Goal: Task Accomplishment & Management: Manage account settings

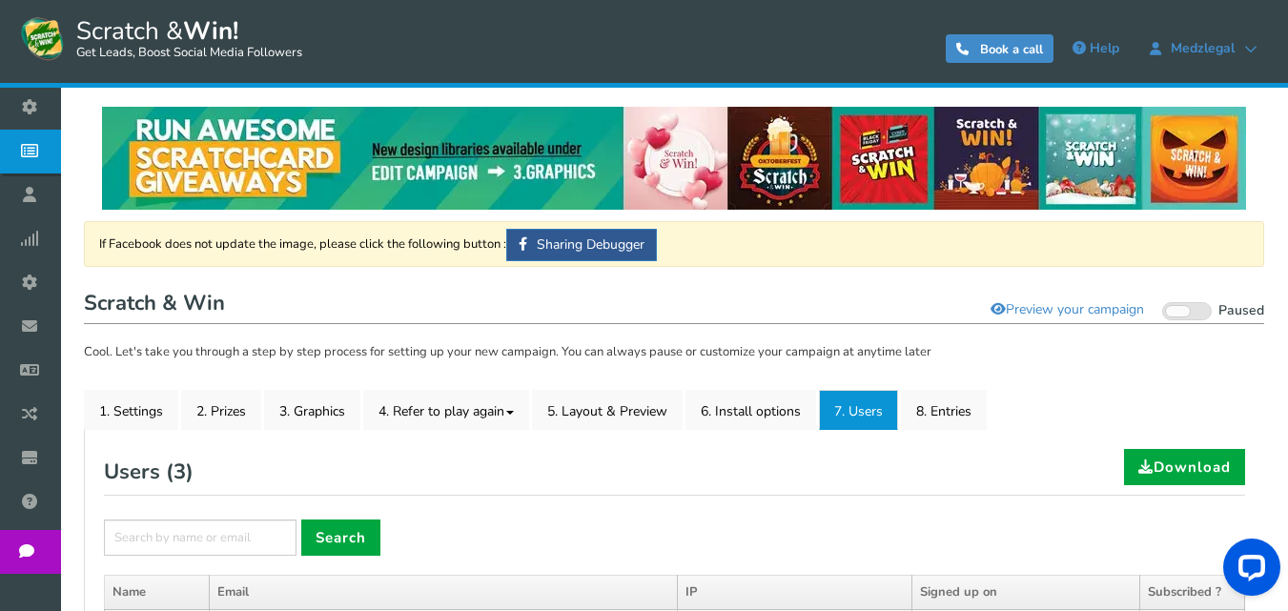
click at [561, 299] on h1 "Scratch & Win Visit your campaign Preview your campaign Live Paused" at bounding box center [674, 305] width 1181 height 38
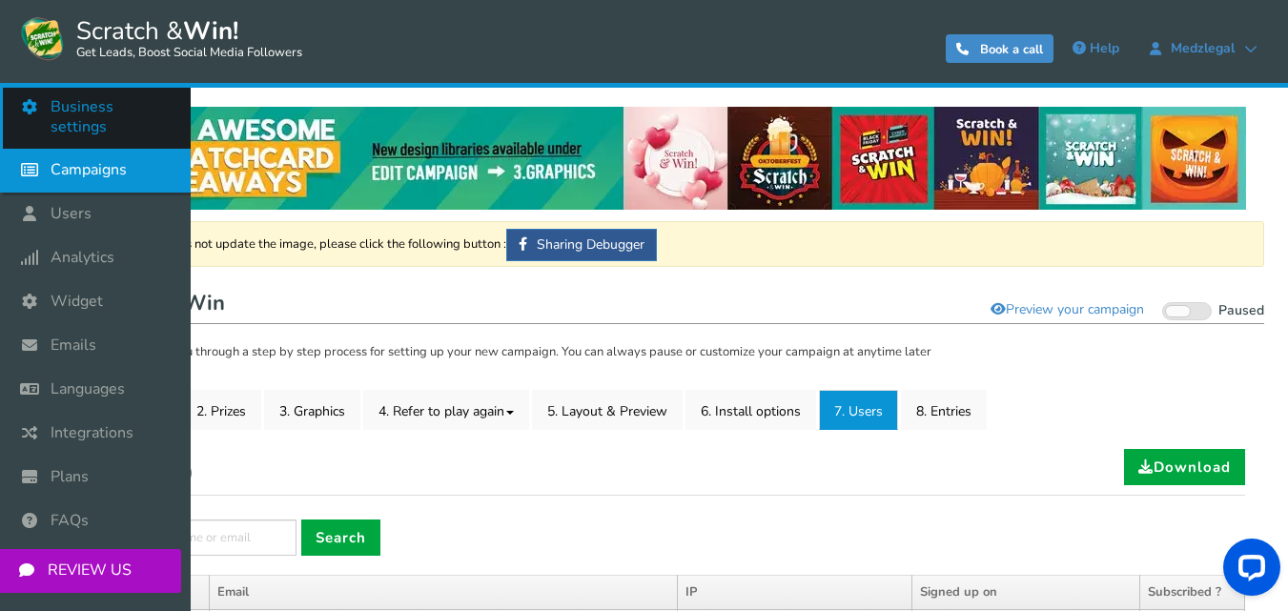
click at [115, 105] on span "Business settings" at bounding box center [111, 117] width 121 height 40
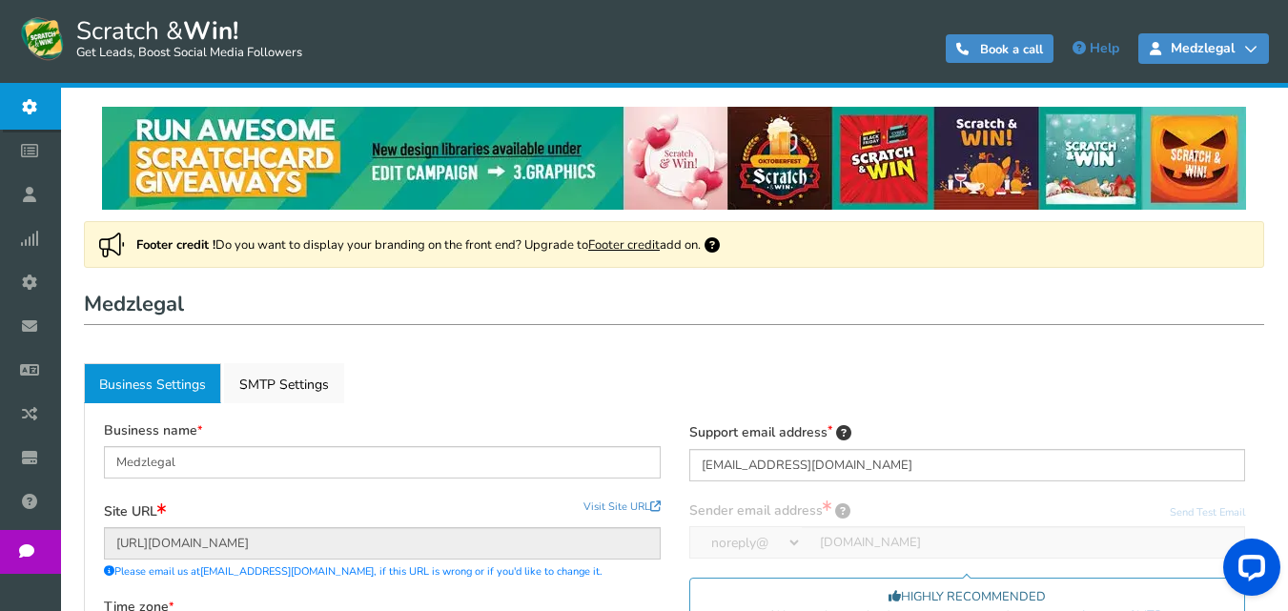
click at [1251, 54] on icon at bounding box center [1251, 48] width 13 height 13
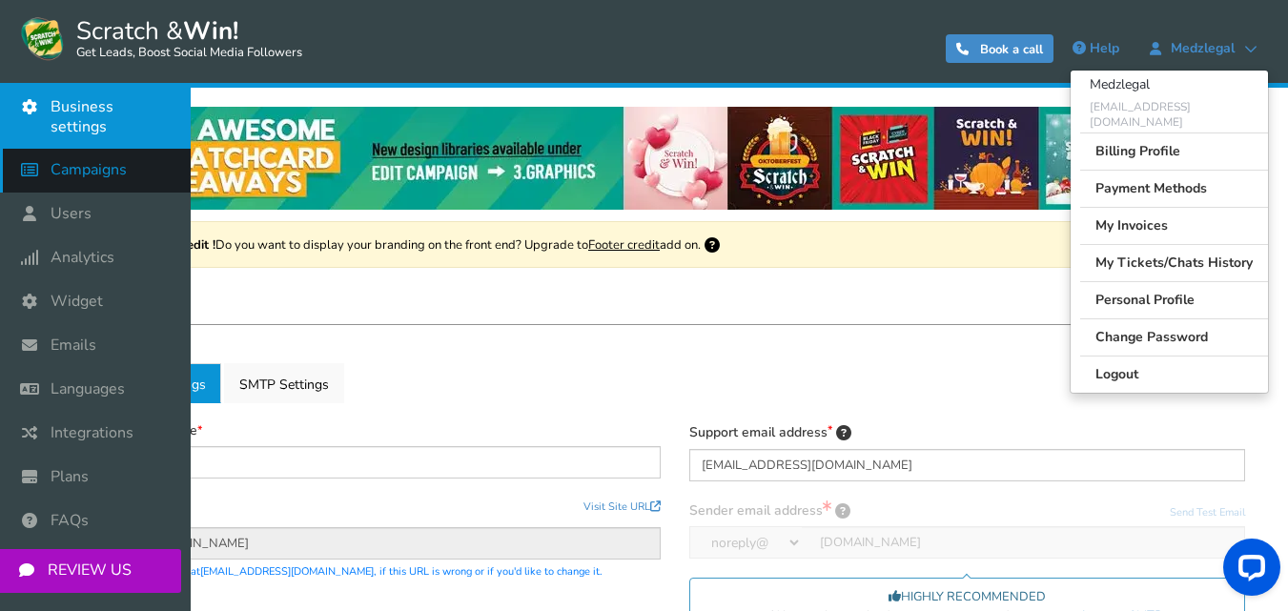
click at [67, 160] on span "Campaigns" at bounding box center [89, 170] width 76 height 20
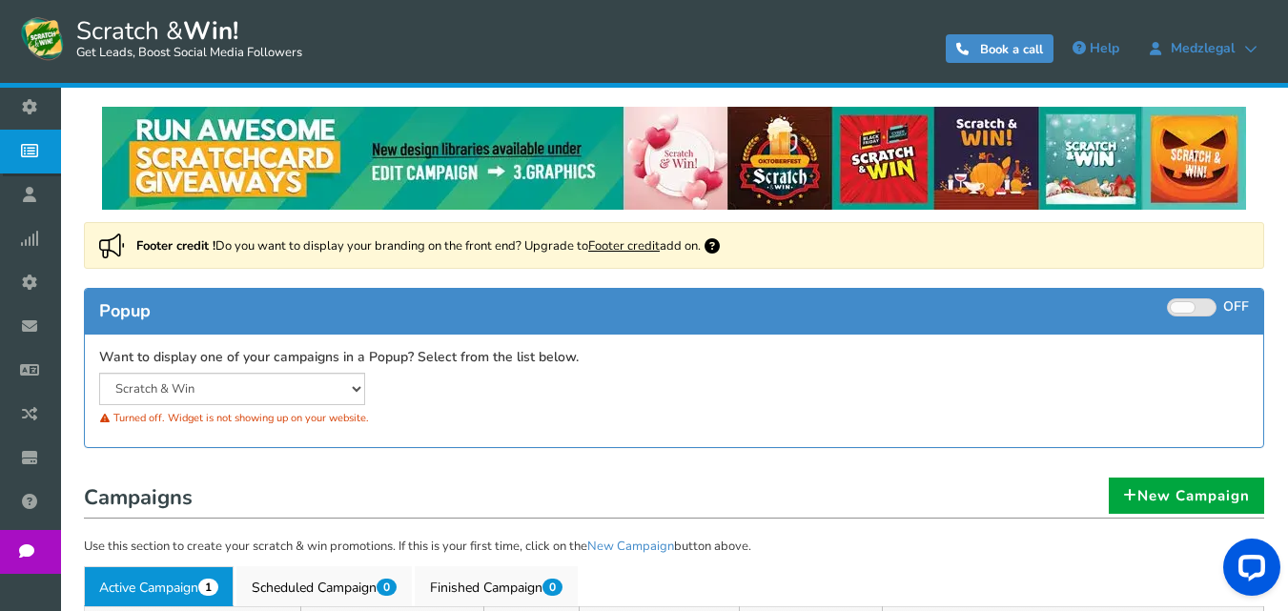
click at [628, 243] on link "Footer credit" at bounding box center [624, 245] width 72 height 17
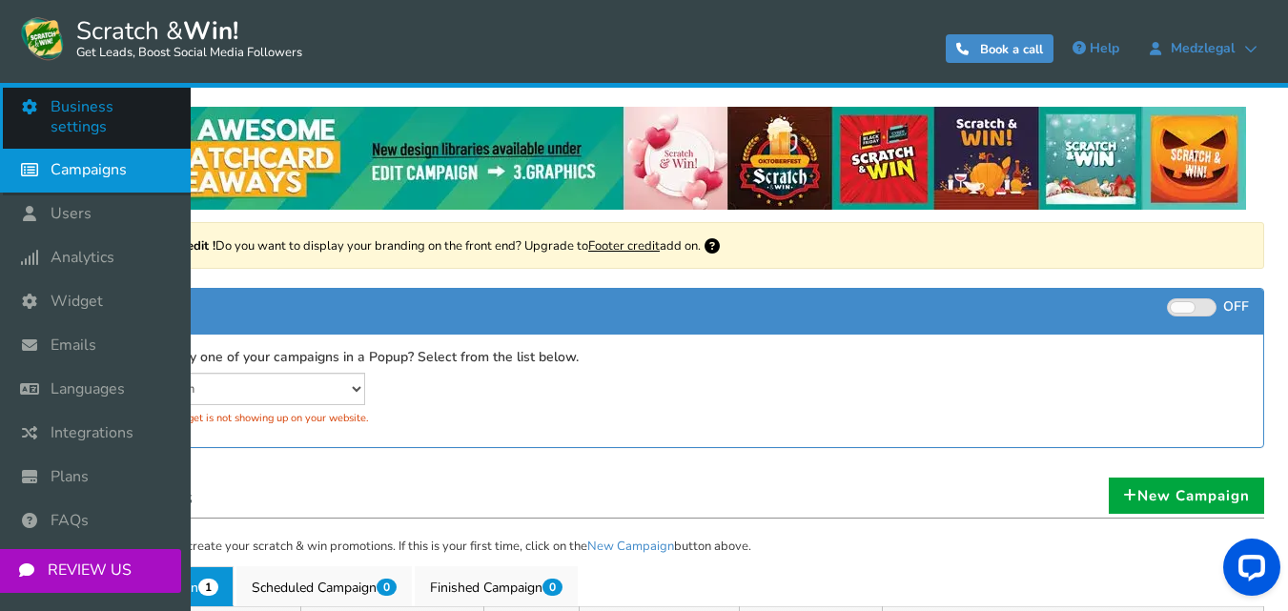
click at [72, 97] on span "Business settings" at bounding box center [111, 117] width 121 height 40
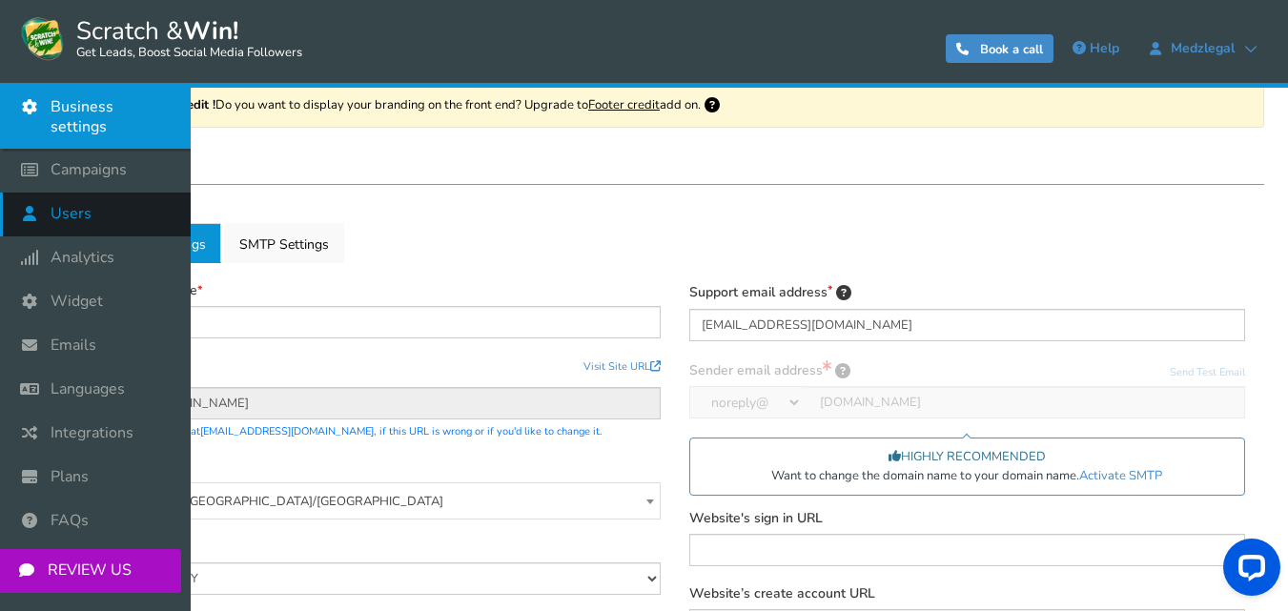
scroll to position [95, 0]
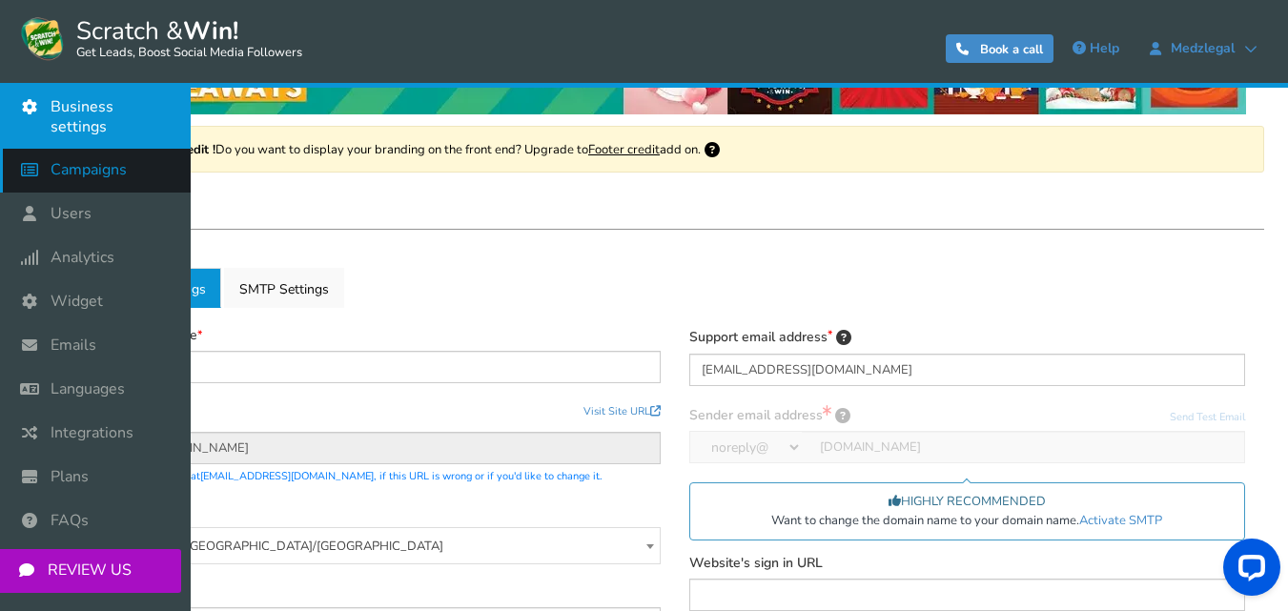
click at [77, 160] on span "Campaigns" at bounding box center [89, 170] width 76 height 20
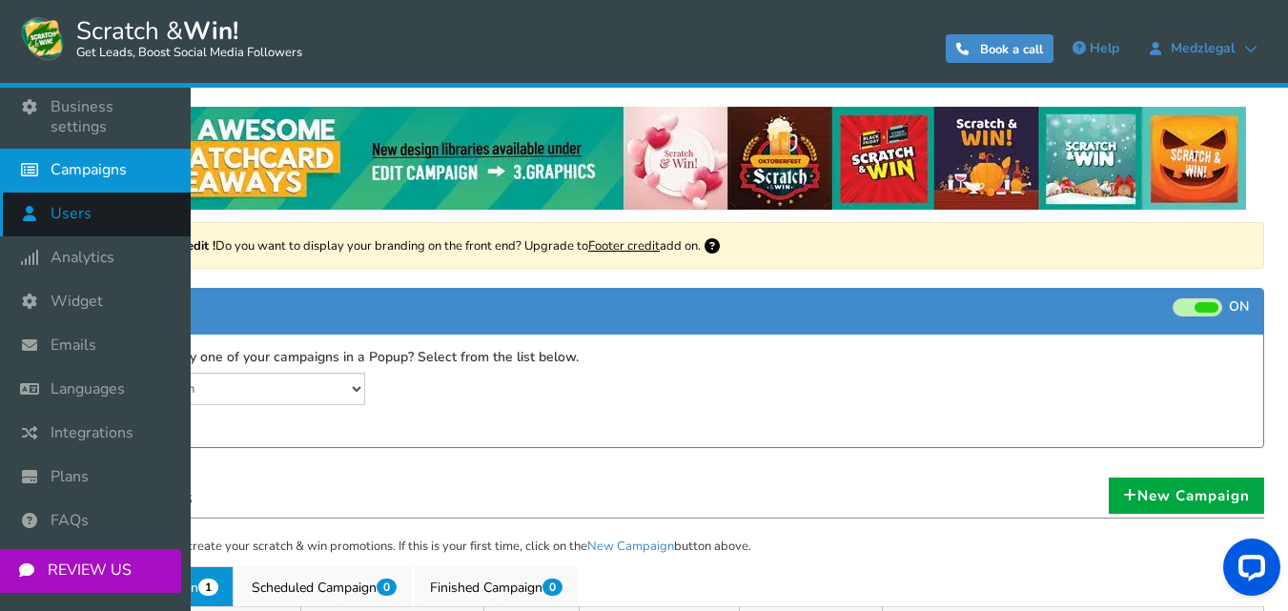
click at [53, 204] on span "Users" at bounding box center [71, 214] width 41 height 20
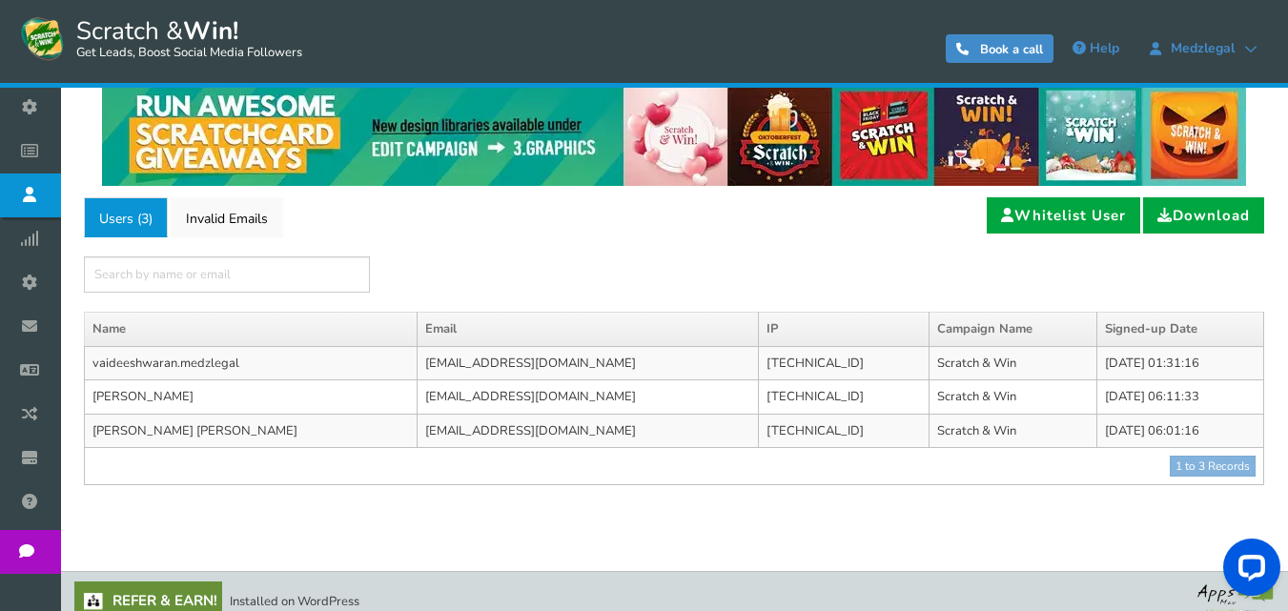
scroll to position [43, 0]
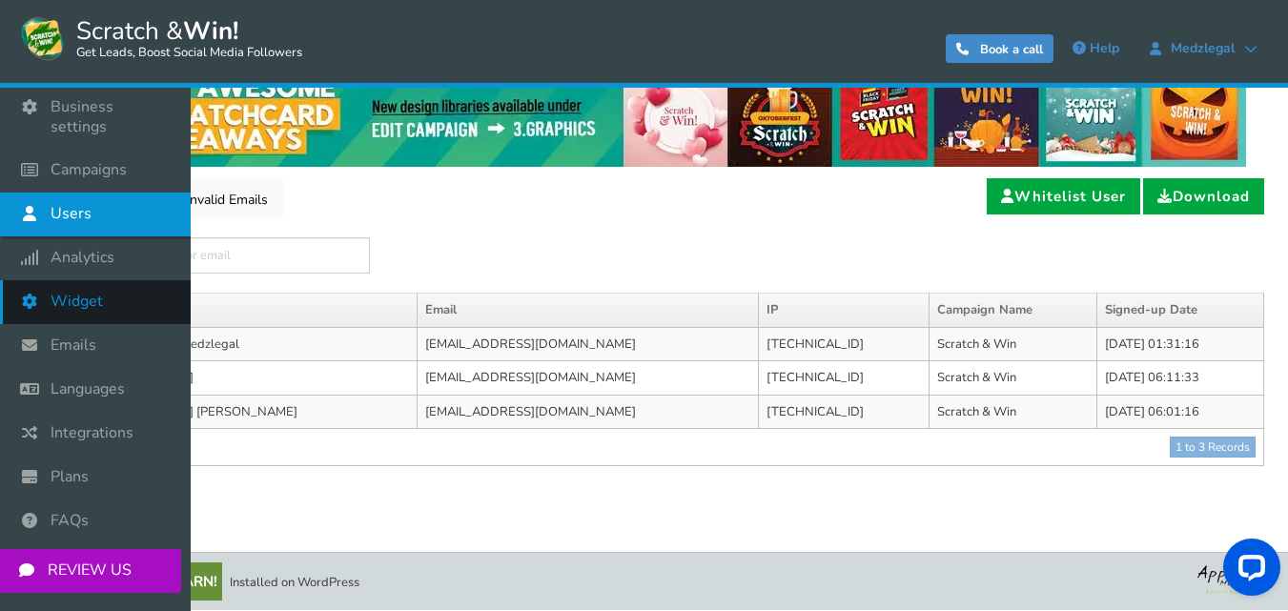
click at [79, 292] on span "Widget" at bounding box center [77, 302] width 52 height 20
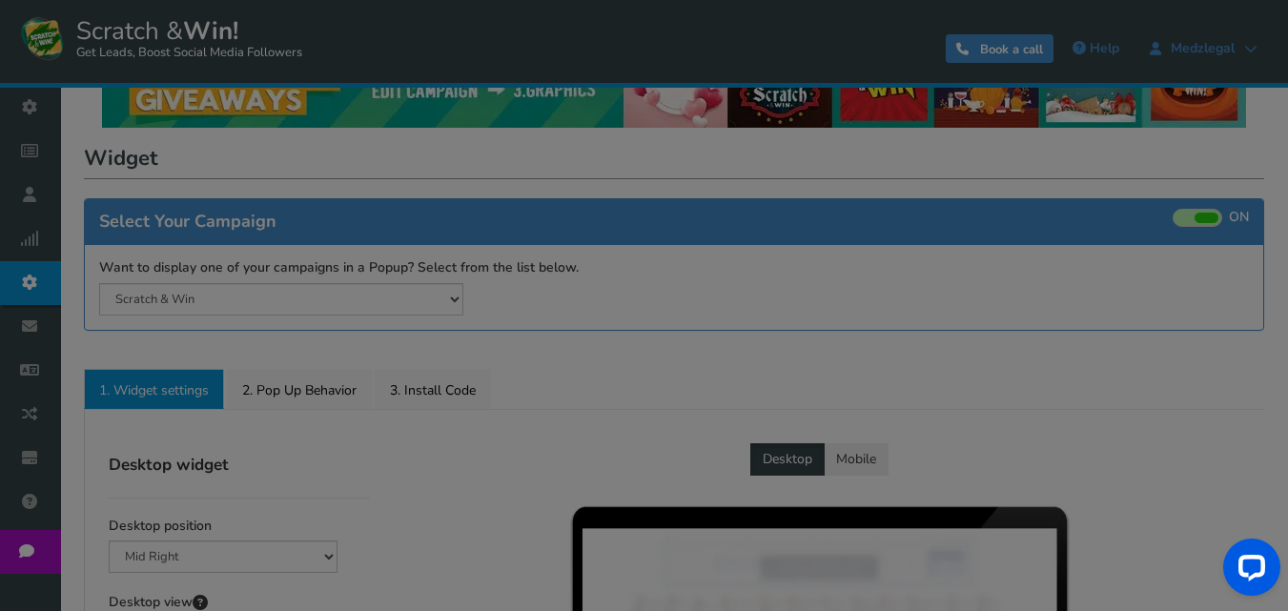
scroll to position [286, 0]
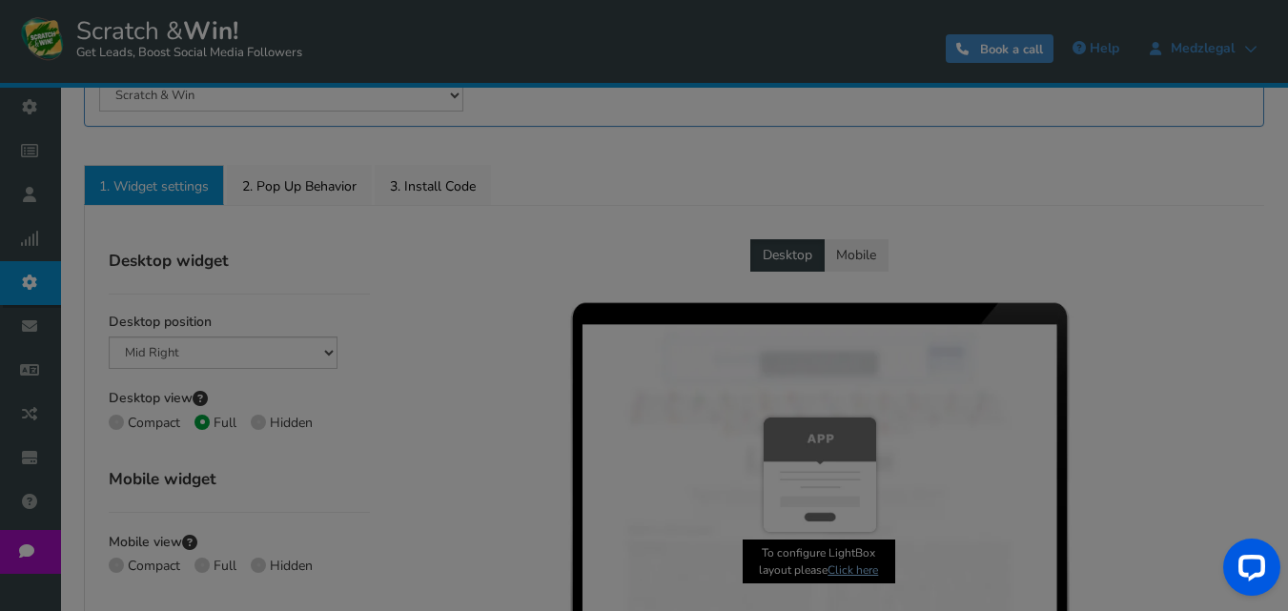
radio input "true"
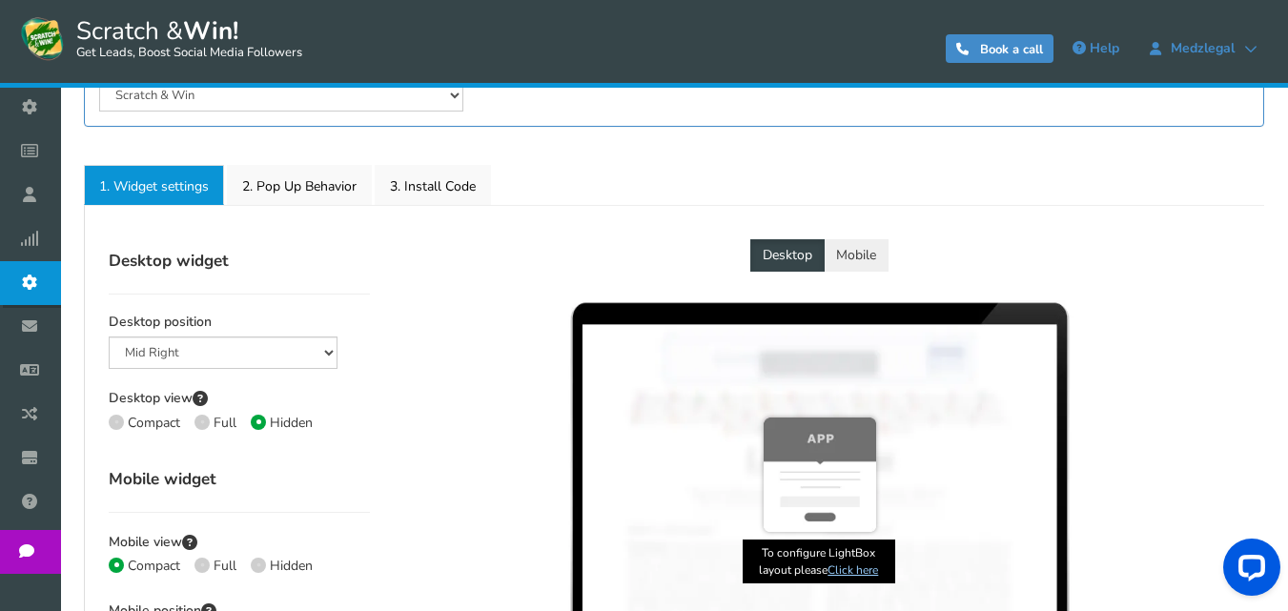
click at [204, 416] on span at bounding box center [202, 422] width 15 height 15
click at [204, 419] on input "Full" at bounding box center [201, 425] width 12 height 12
radio input "true"
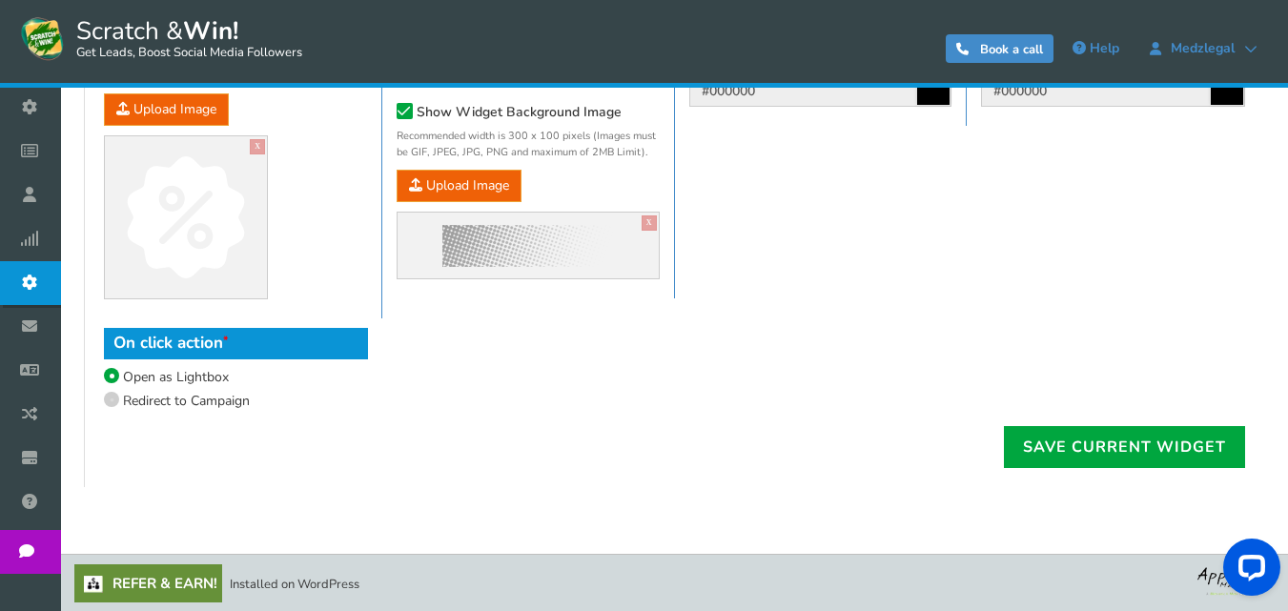
scroll to position [1273, 0]
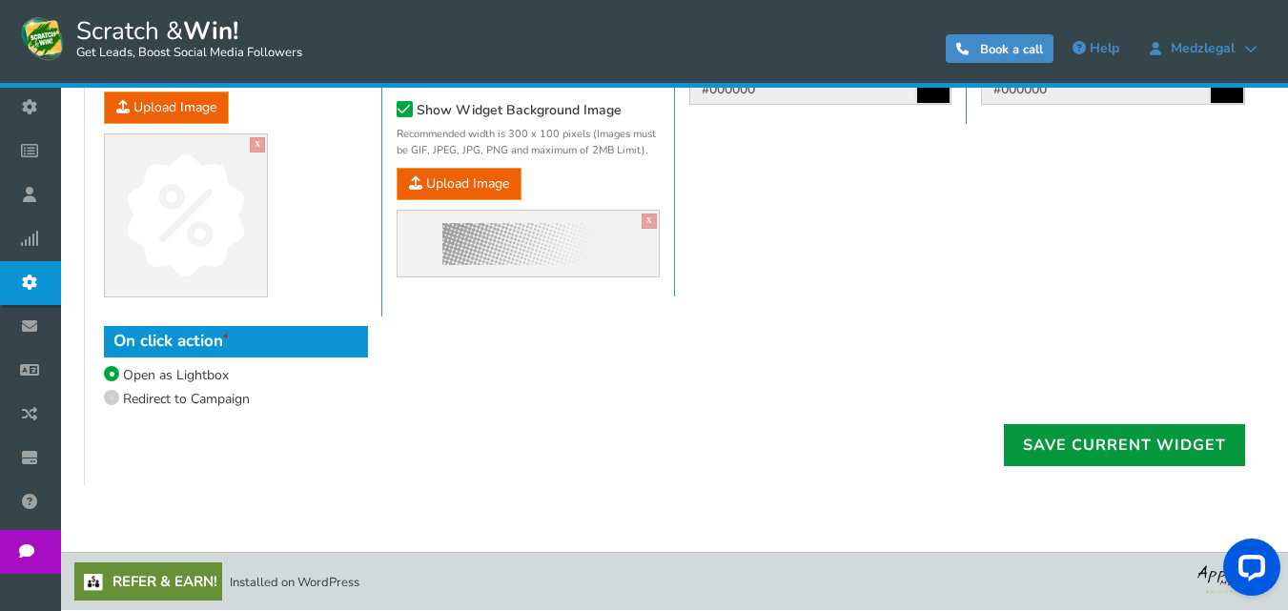
click at [1085, 443] on link "Save current widget" at bounding box center [1124, 445] width 241 height 42
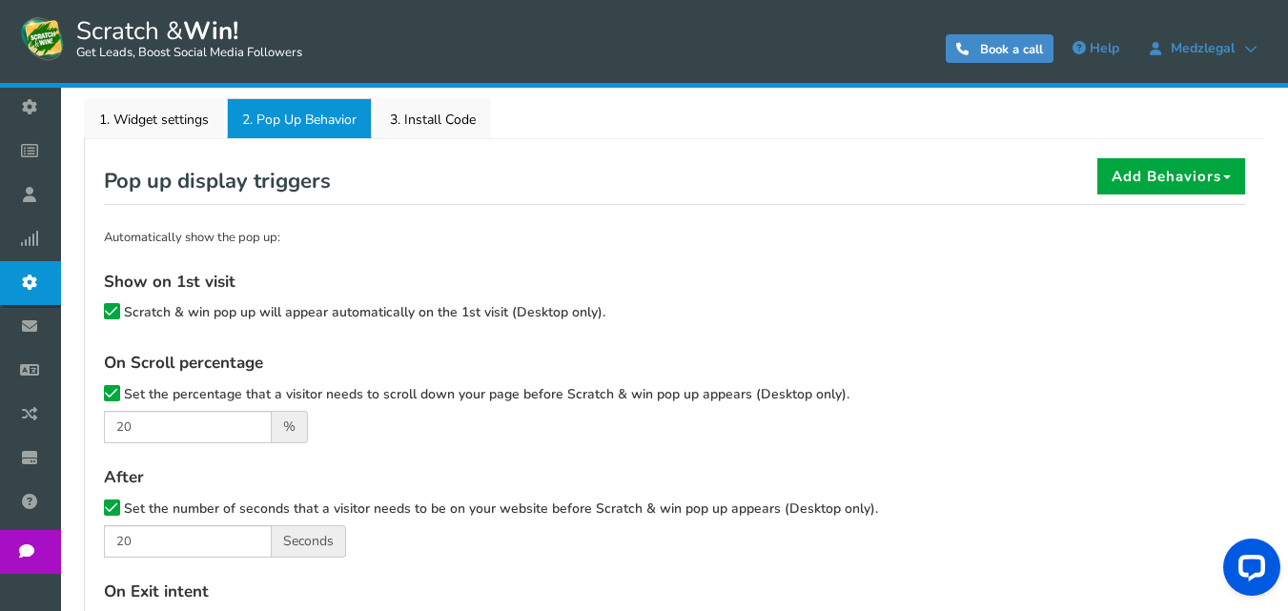
scroll to position [319, 0]
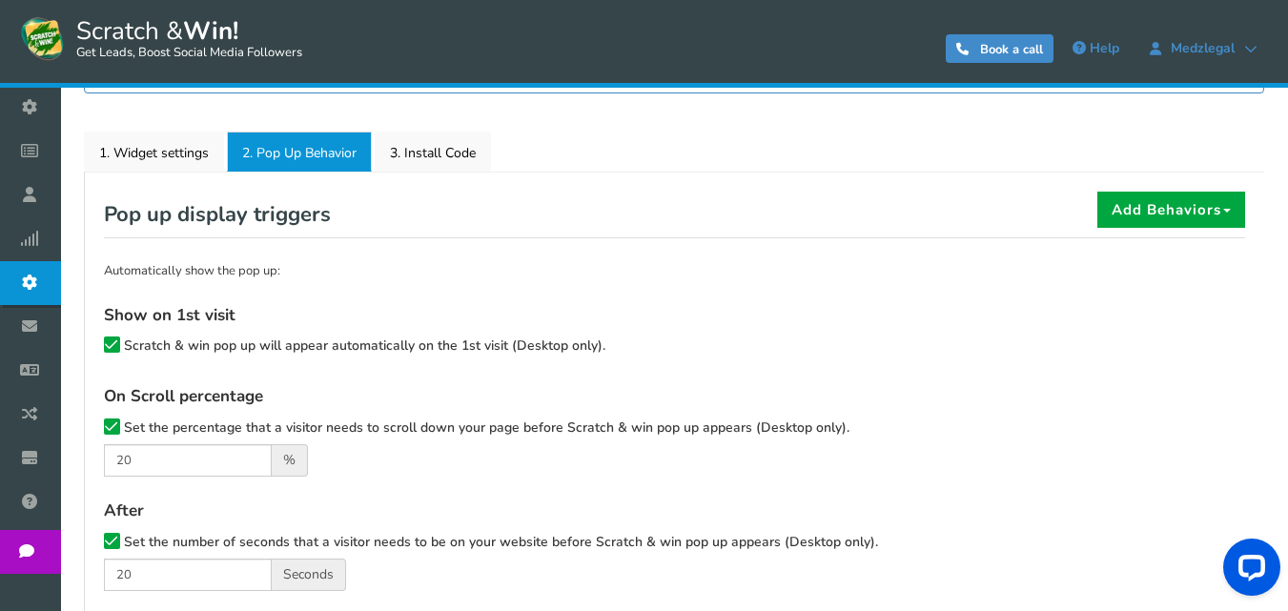
click at [113, 340] on icon at bounding box center [111, 346] width 13 height 14
click at [85, 341] on input "Scratch & win pop up will appear automatically on the 1st visit (Desktop only)." at bounding box center [85, 347] width 0 height 12
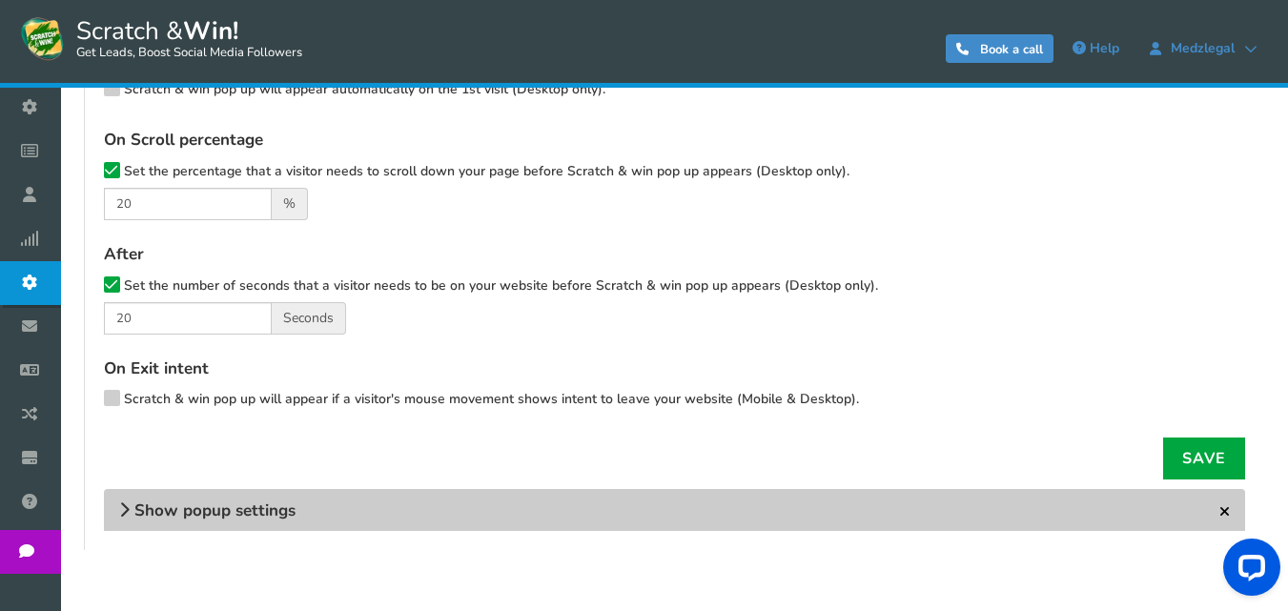
scroll to position [641, 0]
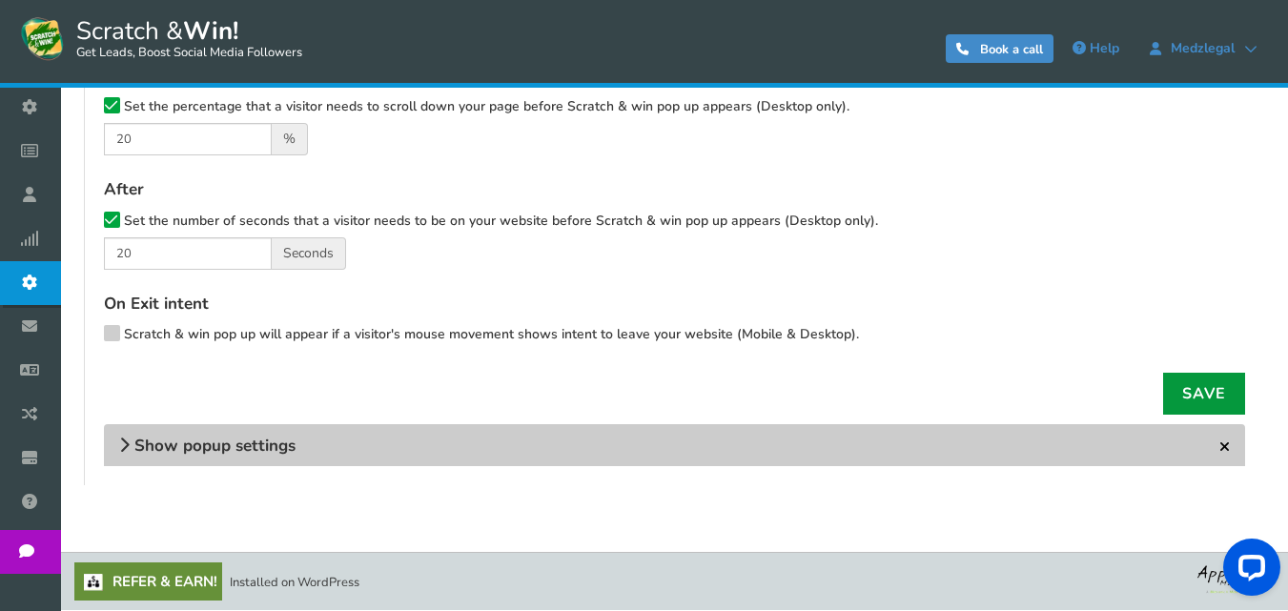
click at [1210, 391] on link "Save" at bounding box center [1205, 394] width 82 height 42
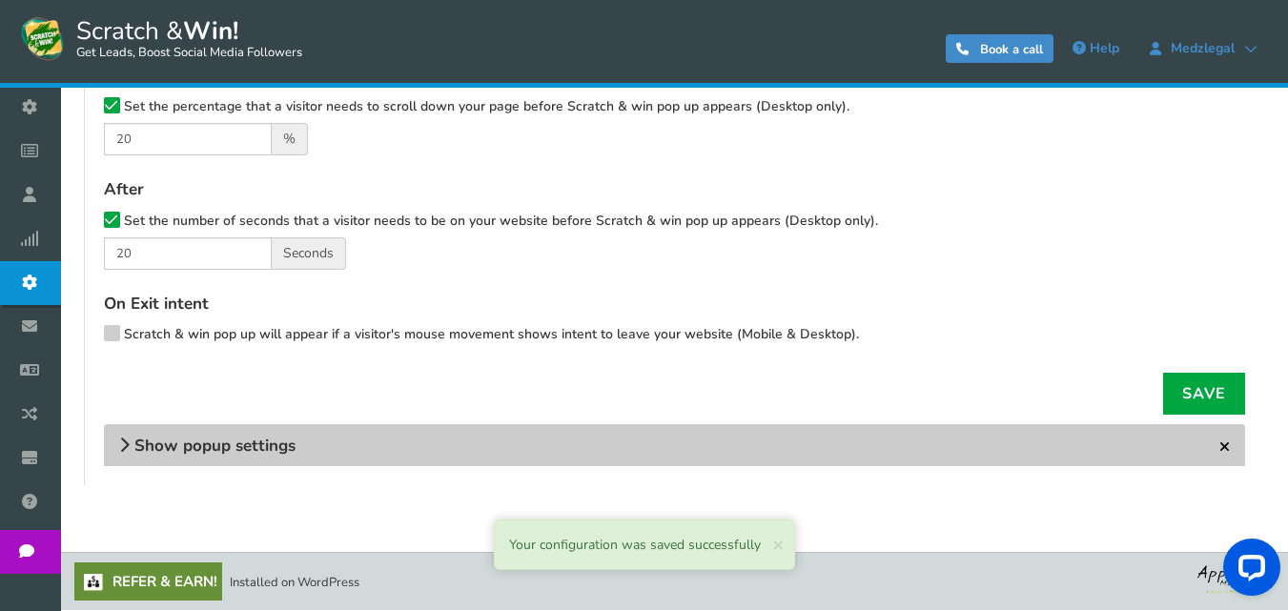
click at [247, 439] on span "Show popup settings" at bounding box center [214, 446] width 161 height 22
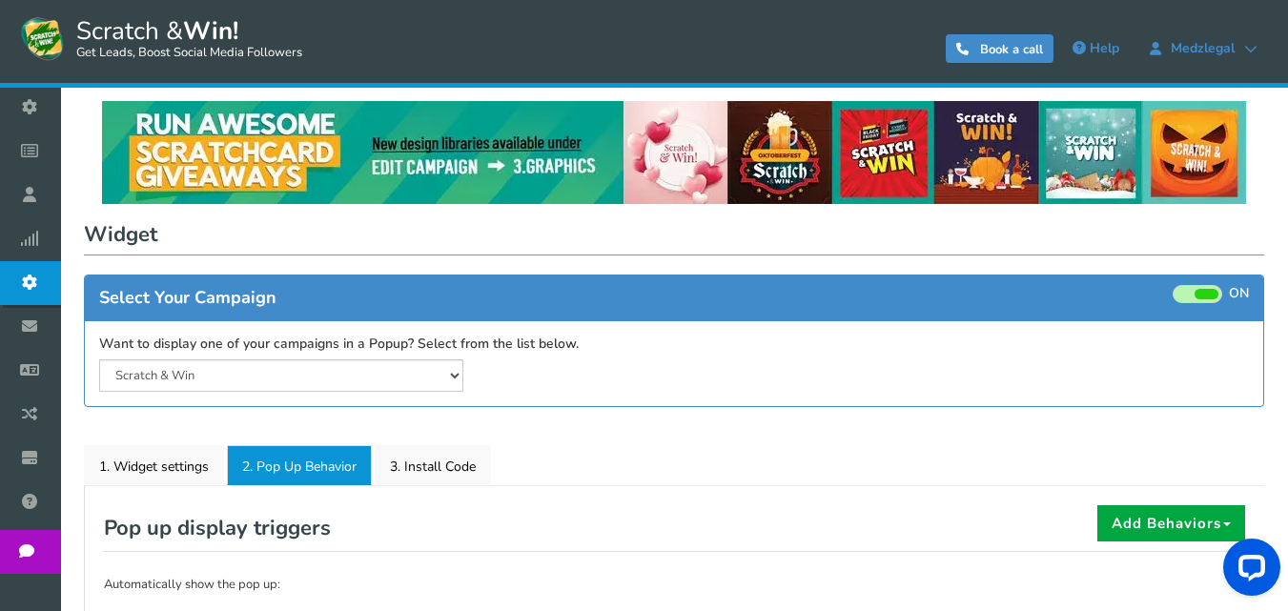
scroll to position [0, 0]
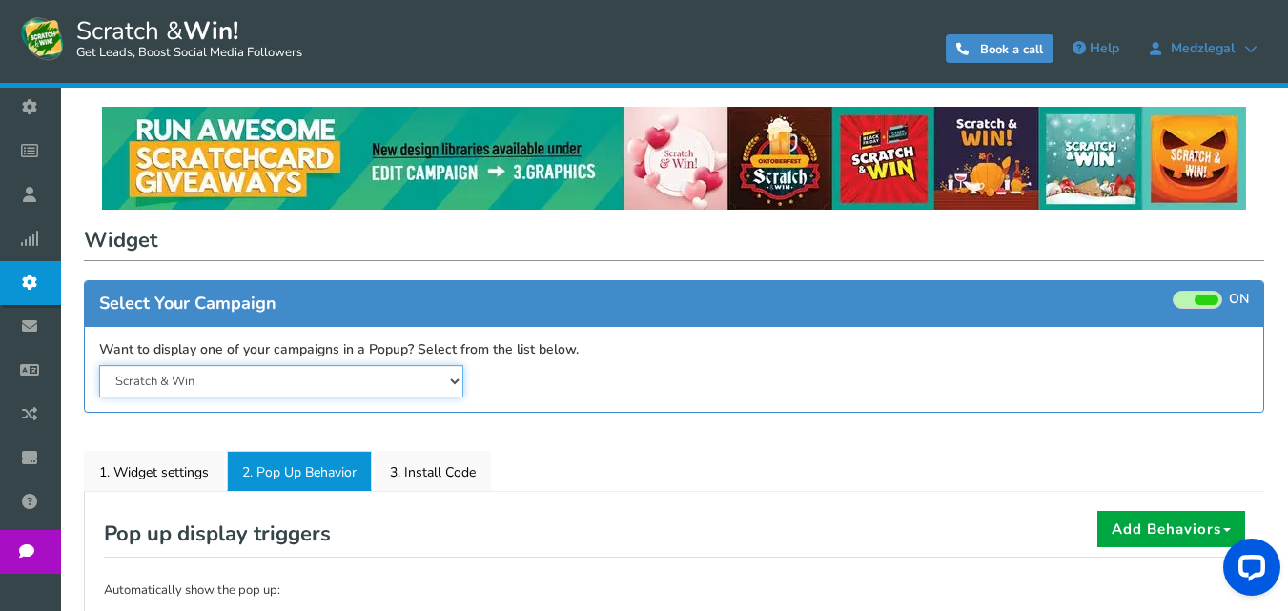
click at [440, 378] on select "Scratch & Win" at bounding box center [281, 381] width 364 height 32
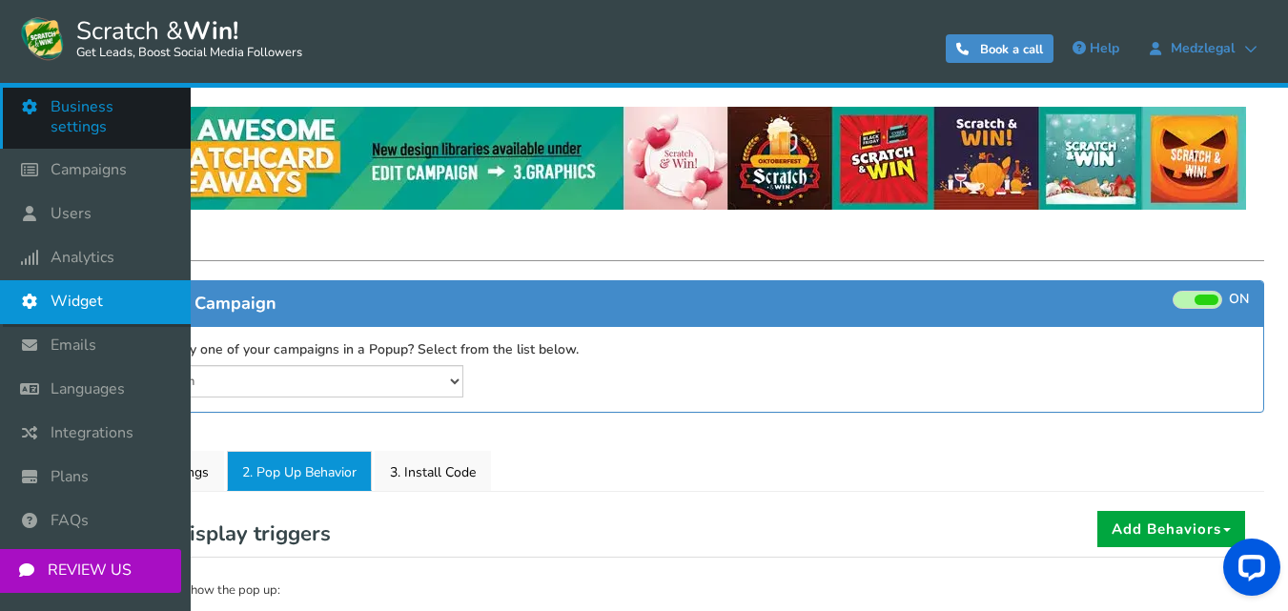
click at [102, 116] on span "Business settings" at bounding box center [111, 117] width 121 height 40
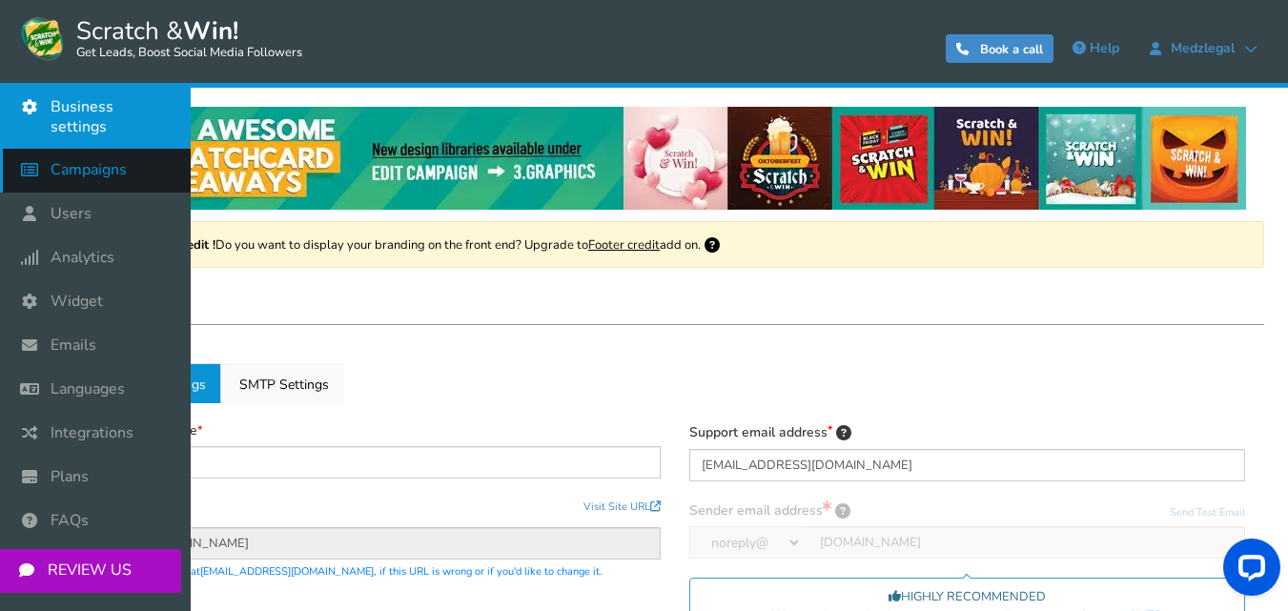
click at [78, 160] on span "Campaigns" at bounding box center [89, 170] width 76 height 20
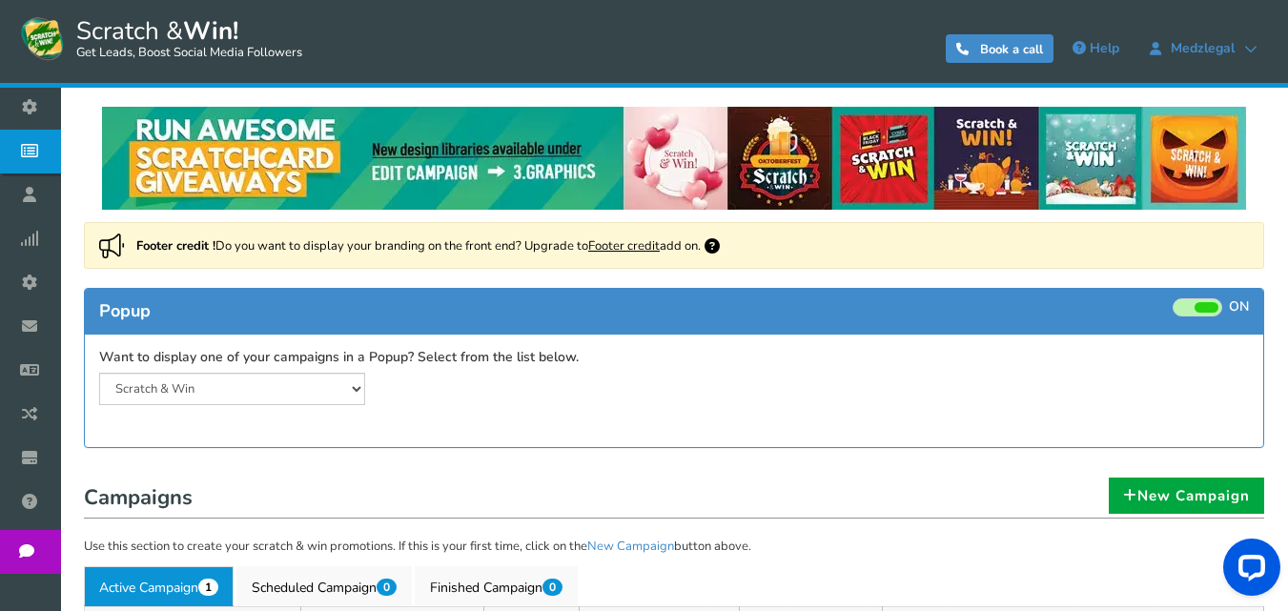
click at [628, 246] on link "Footer credit" at bounding box center [624, 245] width 72 height 17
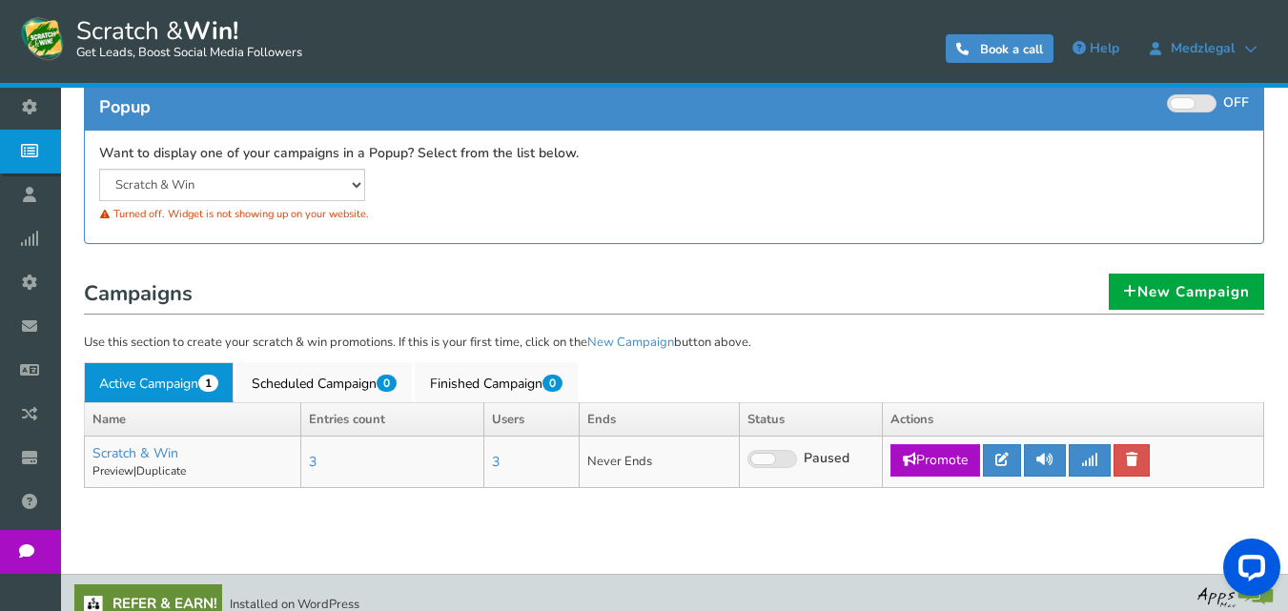
scroll to position [225, 0]
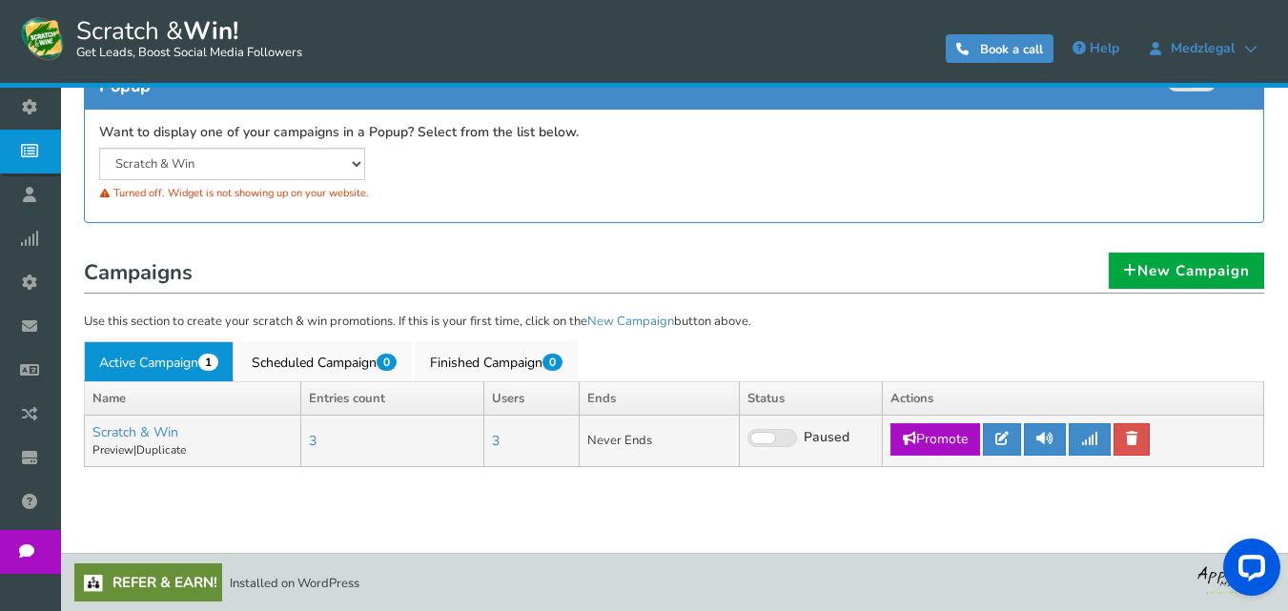
click at [784, 431] on span at bounding box center [773, 438] width 50 height 18
click at [748, 433] on input "Live Paused" at bounding box center [748, 439] width 0 height 12
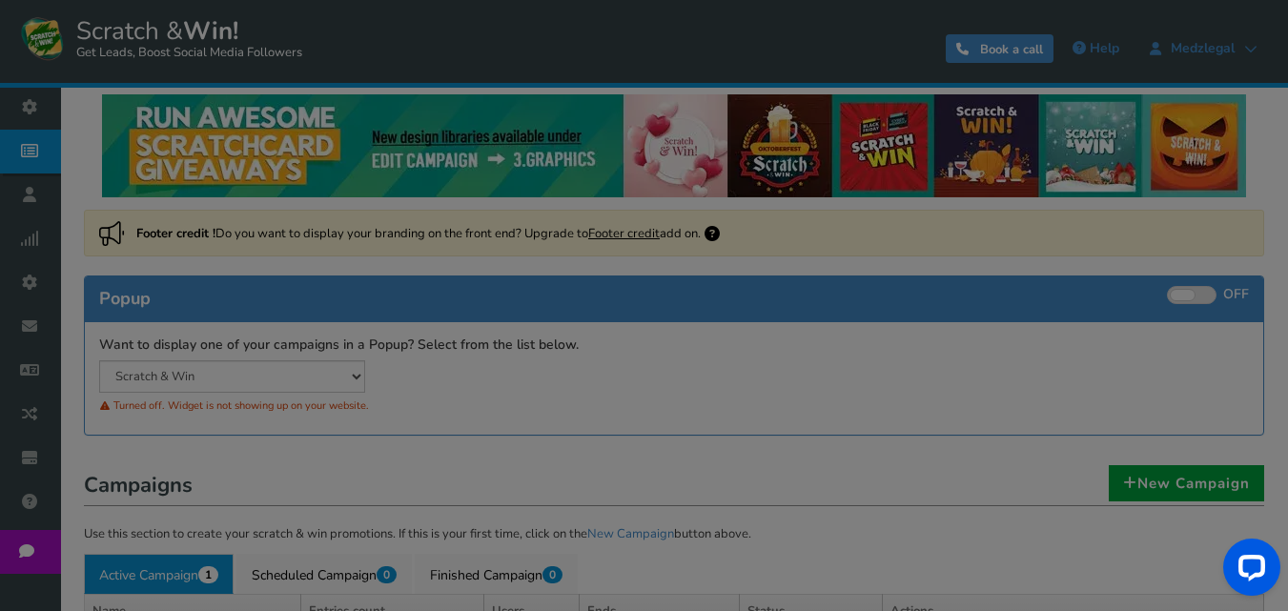
scroll to position [0, 0]
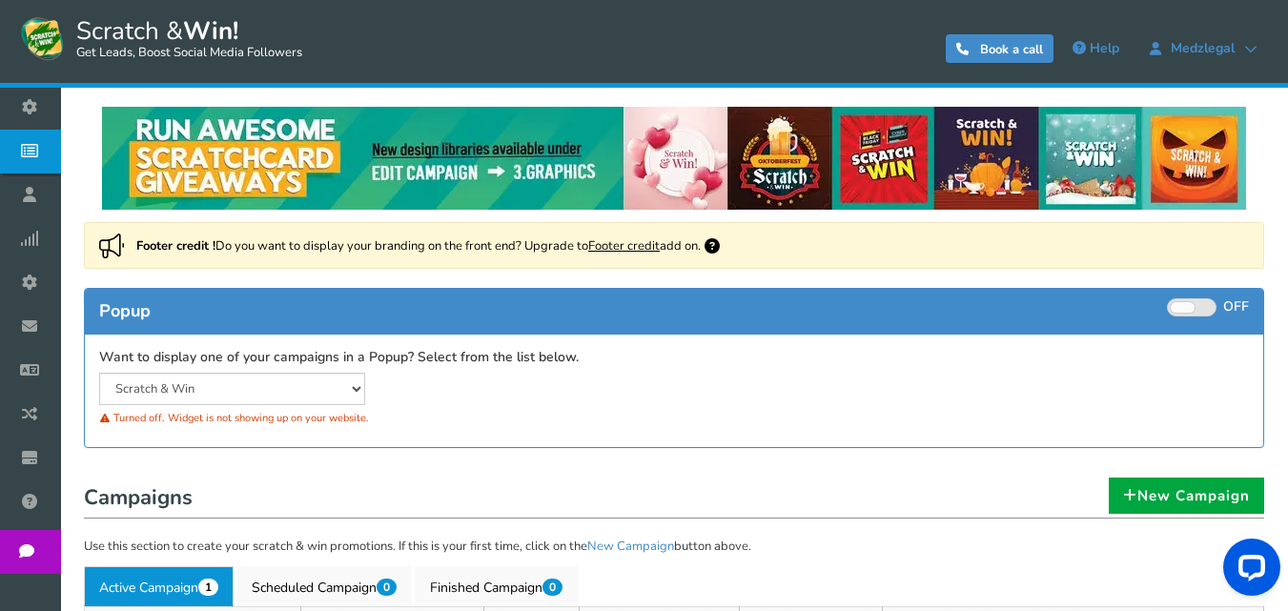
click at [1199, 309] on span at bounding box center [1192, 308] width 50 height 18
click at [0, 0] on input "ON OFF" at bounding box center [0, 0] width 0 height 0
click at [638, 247] on link "Footer credit" at bounding box center [624, 245] width 72 height 17
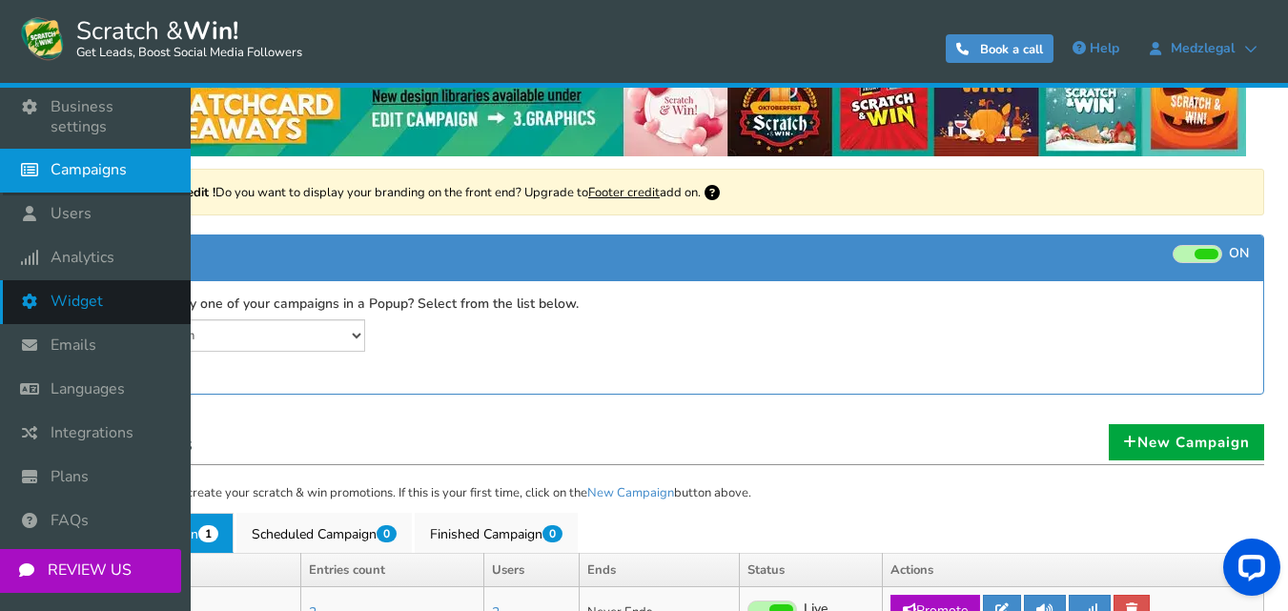
scroll to position [95, 0]
